Goal: Information Seeking & Learning: Learn about a topic

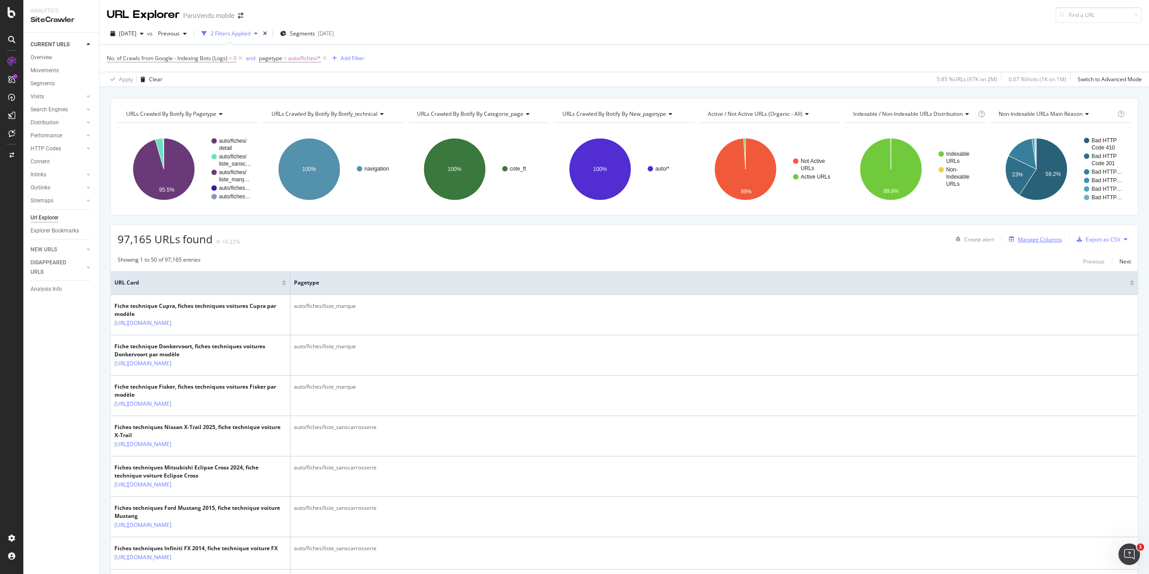
click at [1041, 236] on div "Manage Columns" at bounding box center [1040, 240] width 44 height 8
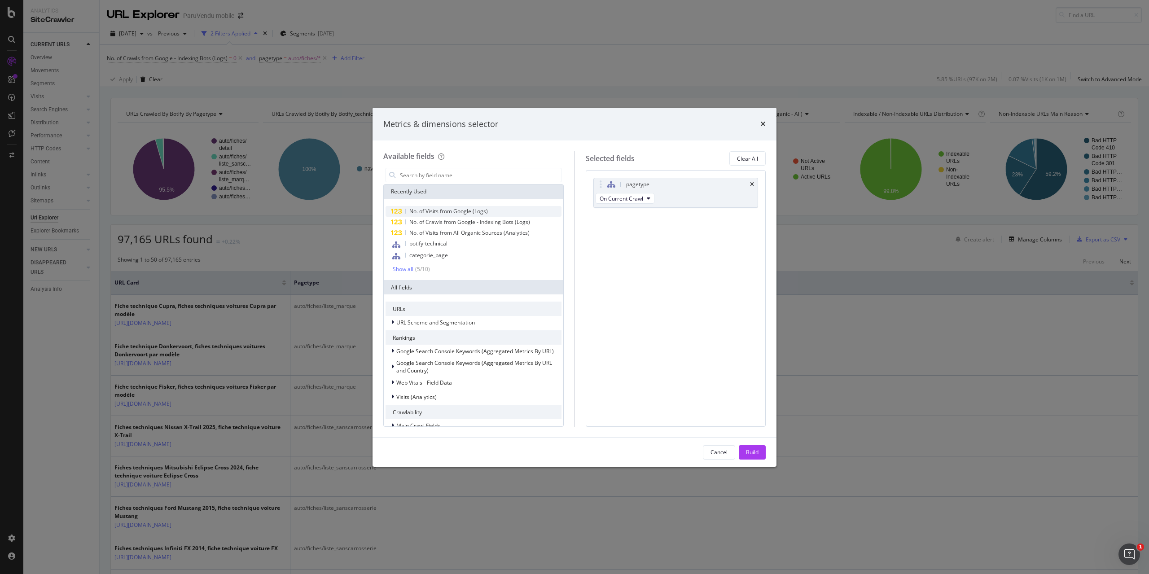
click at [461, 212] on span "No. of Visits from Google (Logs)" at bounding box center [448, 211] width 79 height 8
click at [750, 448] on div "Build" at bounding box center [752, 452] width 13 height 8
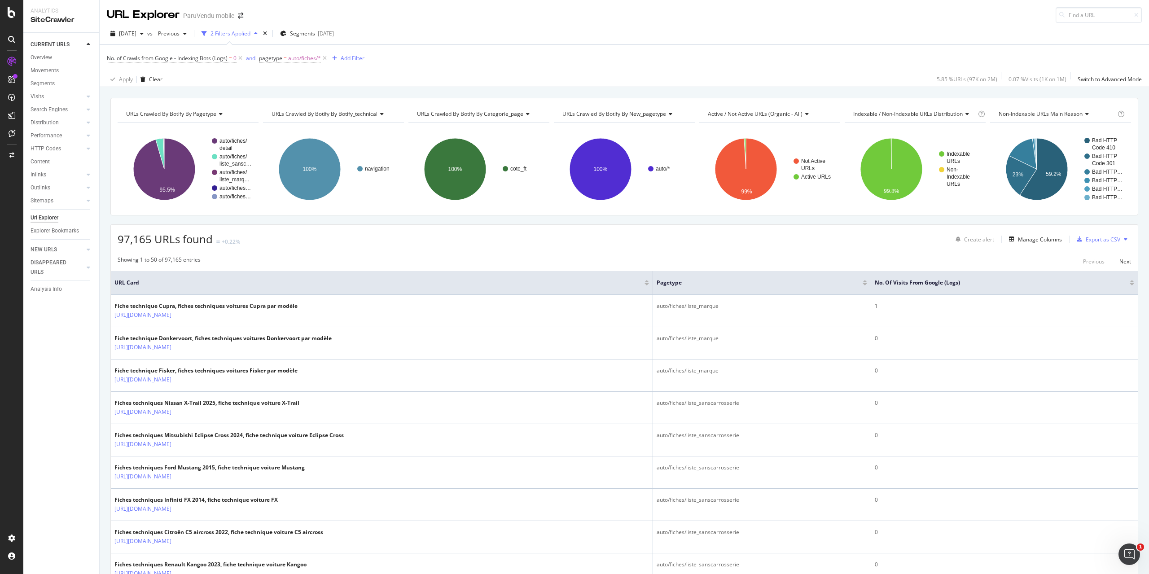
click at [1130, 284] on div at bounding box center [1132, 284] width 4 height 2
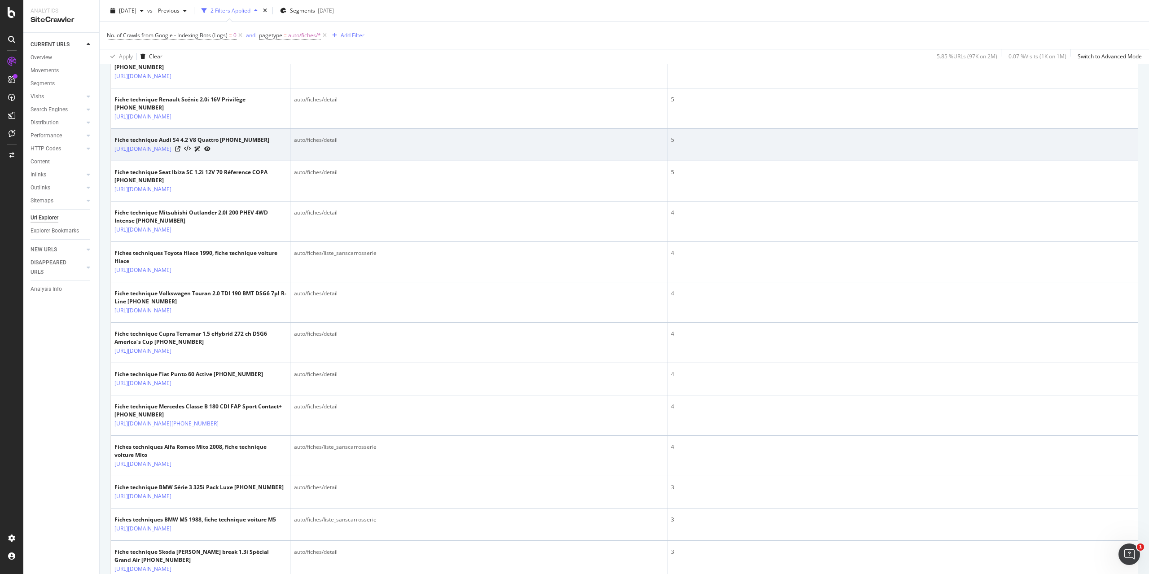
scroll to position [449, 0]
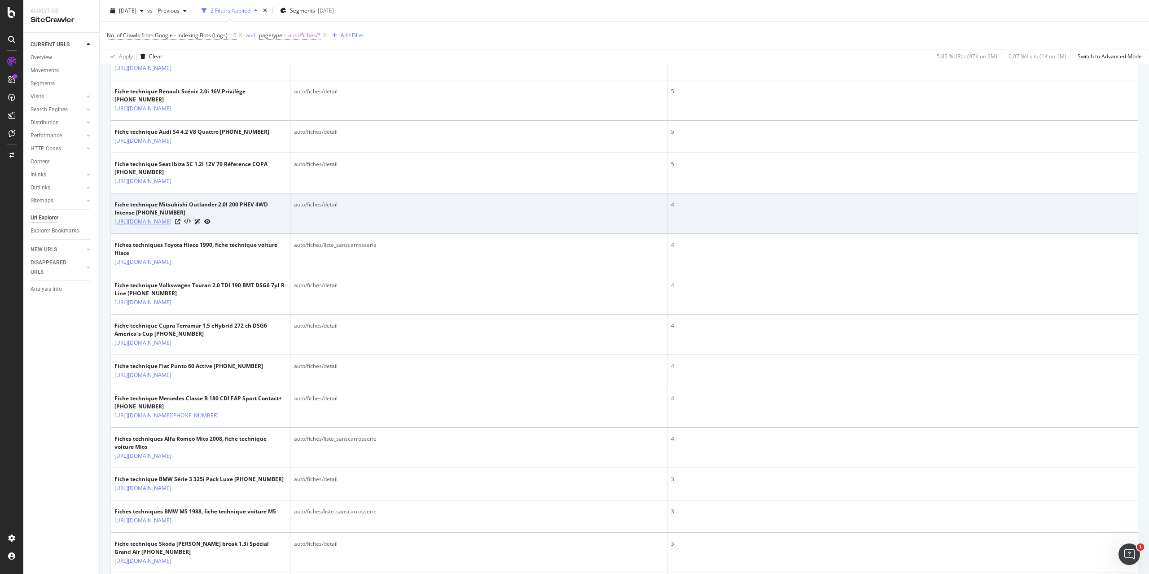
click at [171, 226] on link "https://www.paruvendu.fr/fiches-techniques-auto/mitsubishi-outlander/2-0i-200-p…" at bounding box center [142, 221] width 57 height 9
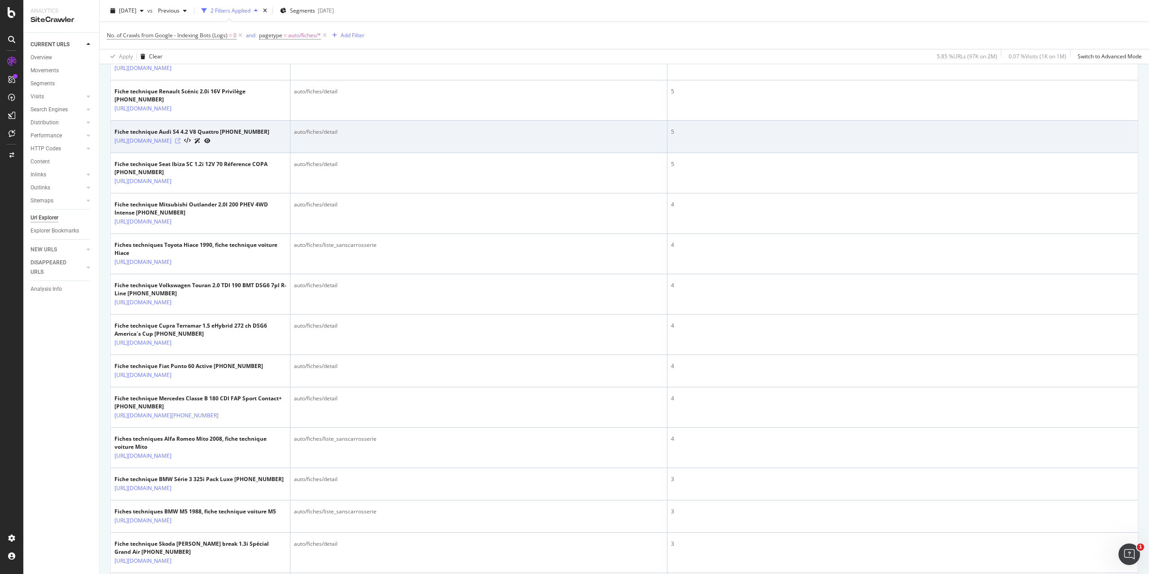
click at [180, 144] on icon at bounding box center [177, 140] width 5 height 5
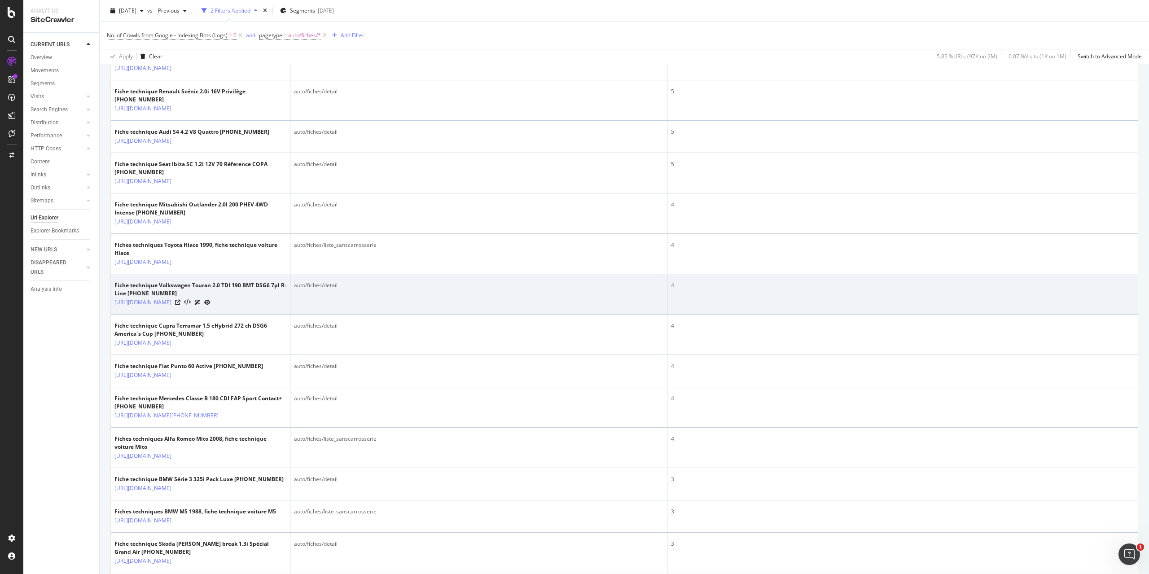
click at [171, 307] on link "https://www.paruvendu.fr/fiches-techniques-auto/volkswagen-touran/2-0-tdi-190-b…" at bounding box center [142, 302] width 57 height 9
click at [180, 305] on icon at bounding box center [177, 302] width 5 height 5
